Goal: Task Accomplishment & Management: Manage account settings

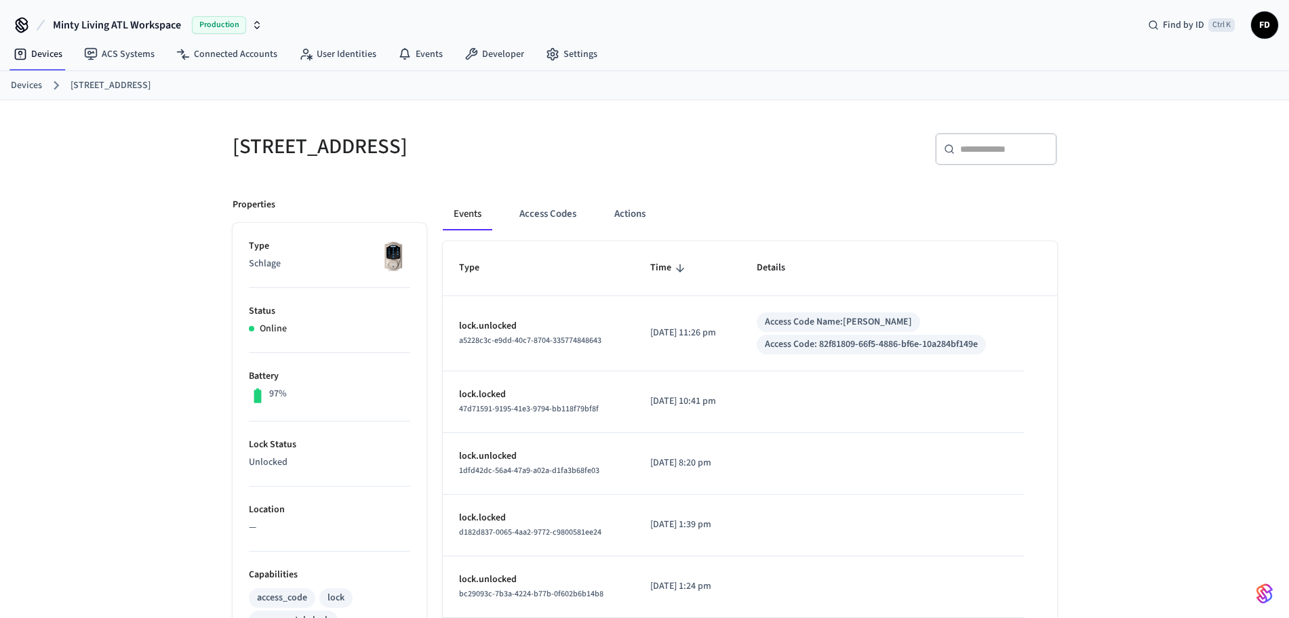
click at [34, 80] on link "Devices" at bounding box center [26, 86] width 31 height 14
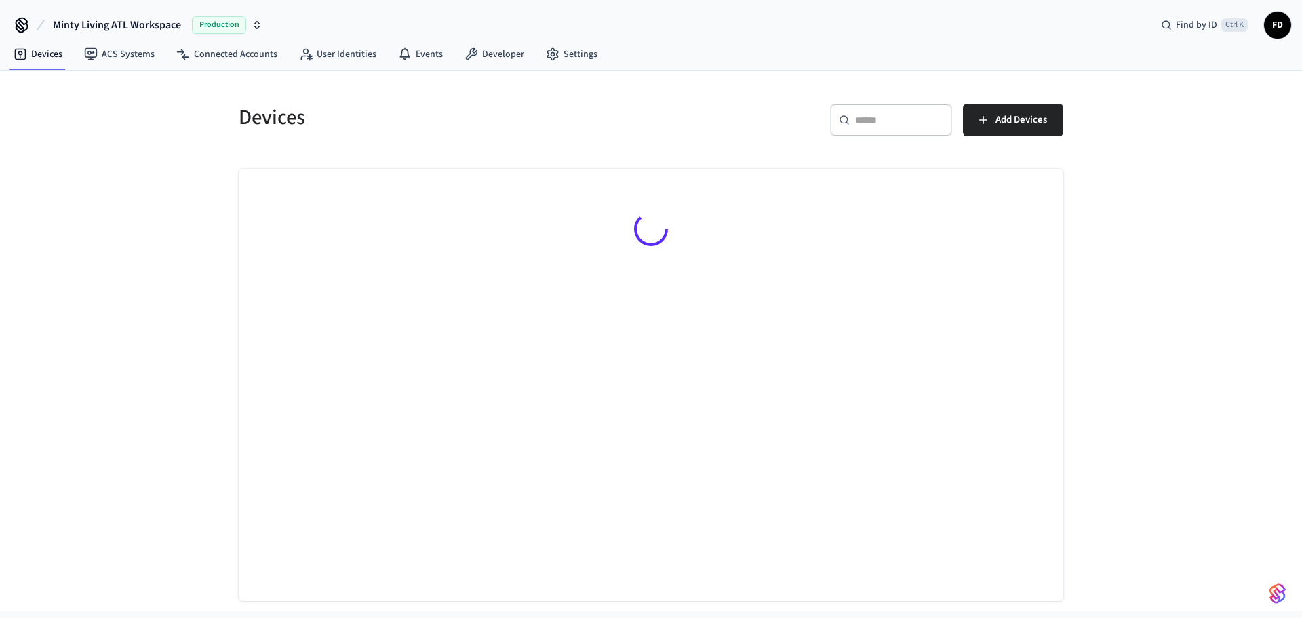
click at [901, 110] on div "​ ​" at bounding box center [891, 120] width 122 height 33
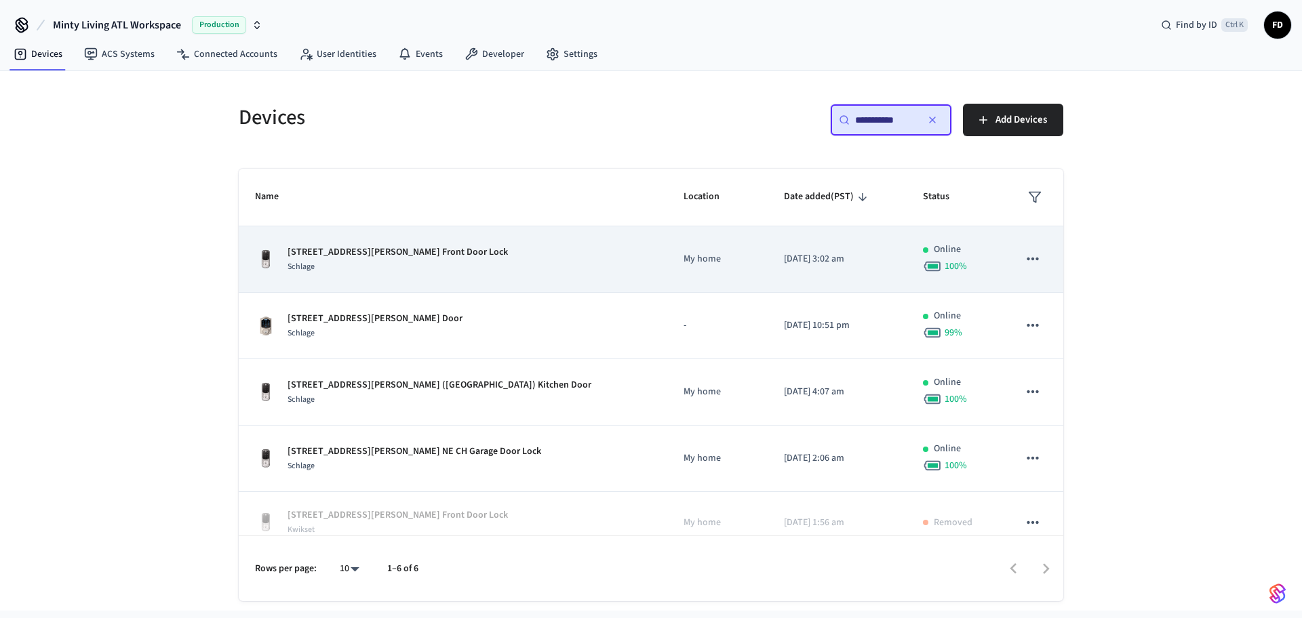
type input "**********"
click at [509, 270] on div "[STREET_ADDRESS][PERSON_NAME] Front Door Lock Schlage" at bounding box center [453, 259] width 396 height 28
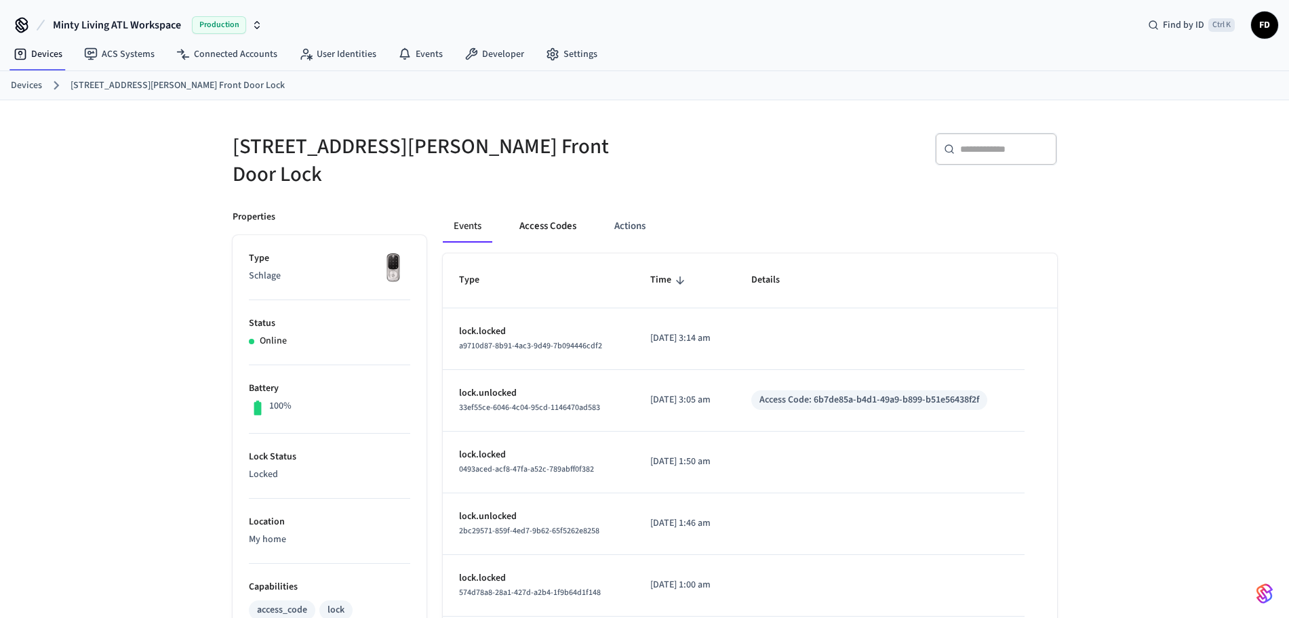
click at [527, 210] on button "Access Codes" at bounding box center [547, 226] width 79 height 33
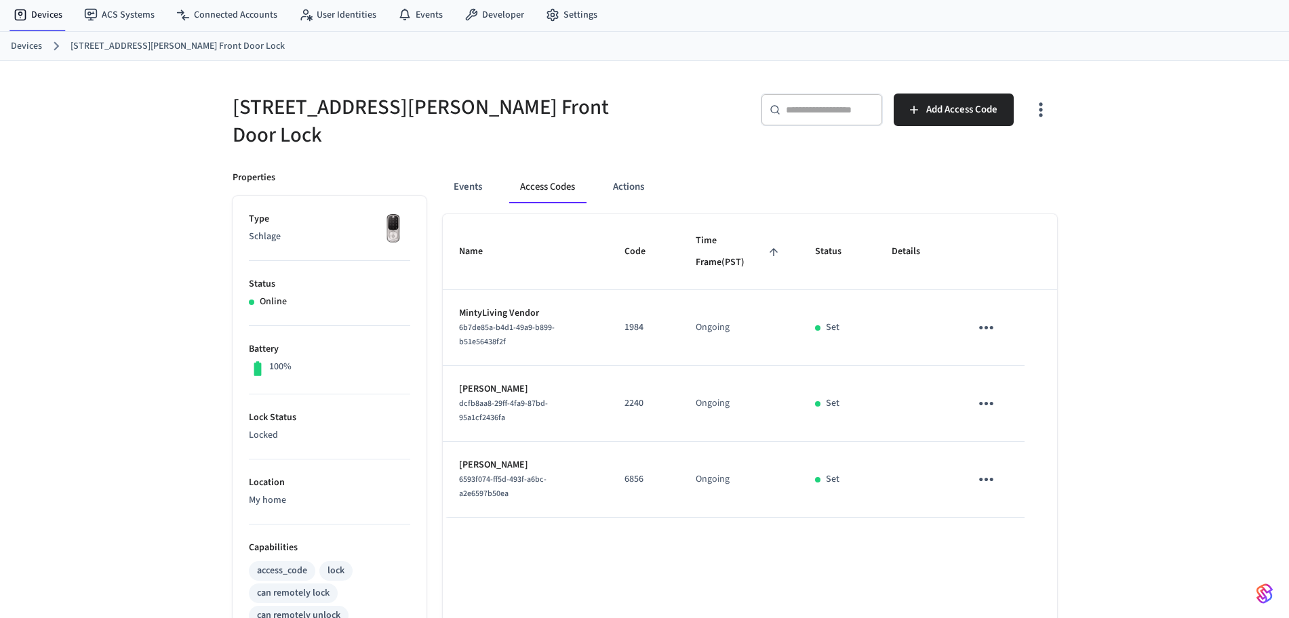
scroll to position [38, 0]
click at [211, 148] on div "[STREET_ADDRESS][PERSON_NAME] Front Door Lock ​ ​ Add Access Code Properties Ty…" at bounding box center [645, 509] width 868 height 895
click at [150, 235] on div "[STREET_ADDRESS][PERSON_NAME] Front Door Lock ​ ​ Add Access Code Properties Ty…" at bounding box center [644, 509] width 1289 height 895
